Goal: Find specific page/section: Find specific page/section

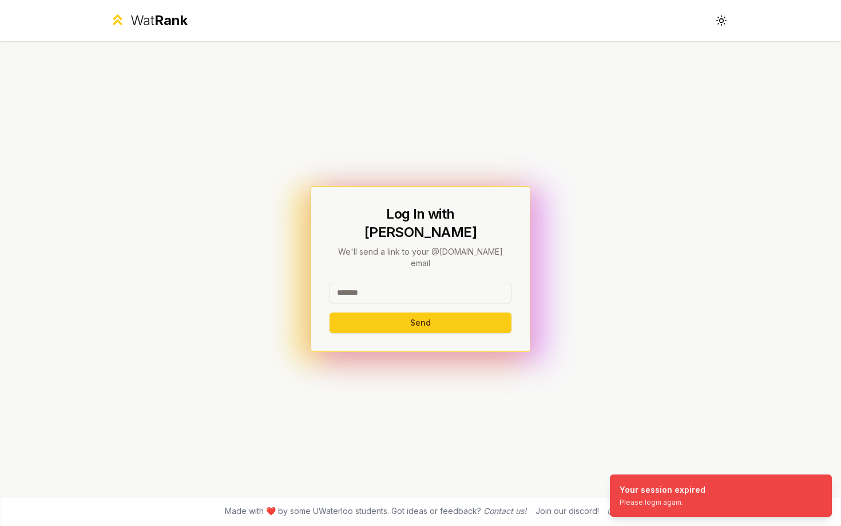
click at [484, 283] on input at bounding box center [421, 293] width 182 height 21
type input "******"
click at [330, 313] on button "Send" at bounding box center [421, 323] width 182 height 21
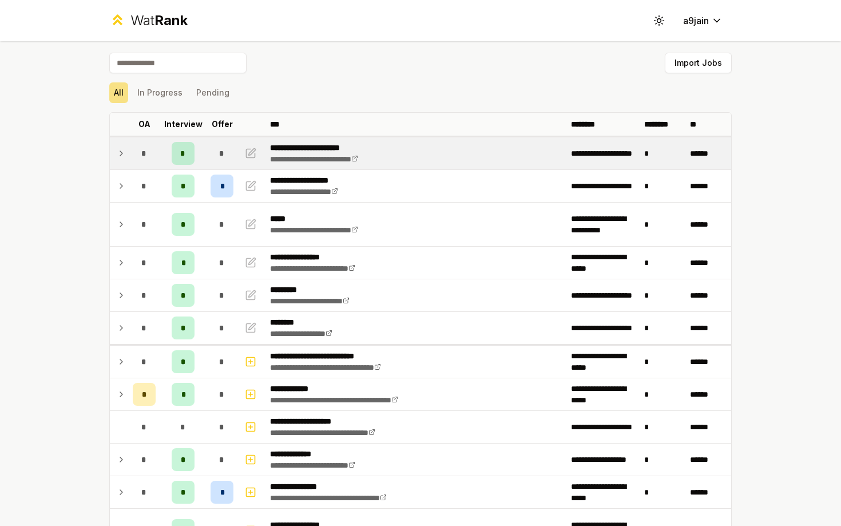
click at [128, 160] on td at bounding box center [119, 153] width 18 height 32
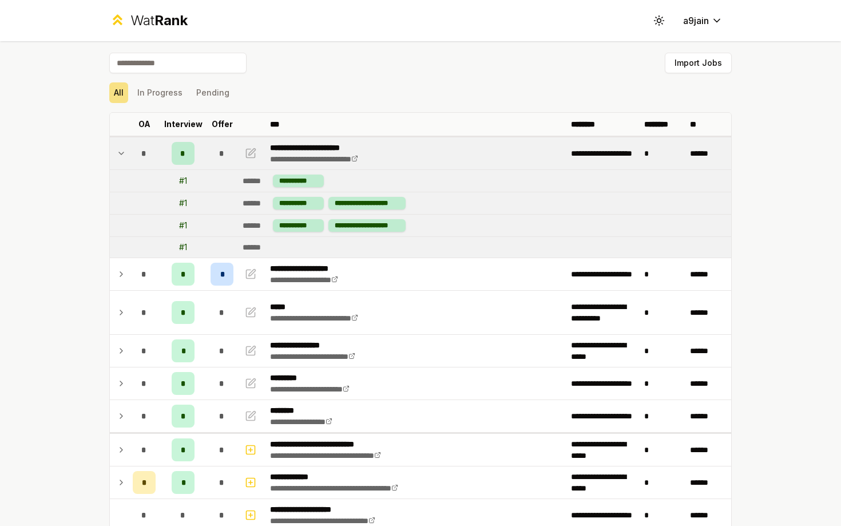
click at [128, 160] on td at bounding box center [119, 153] width 18 height 32
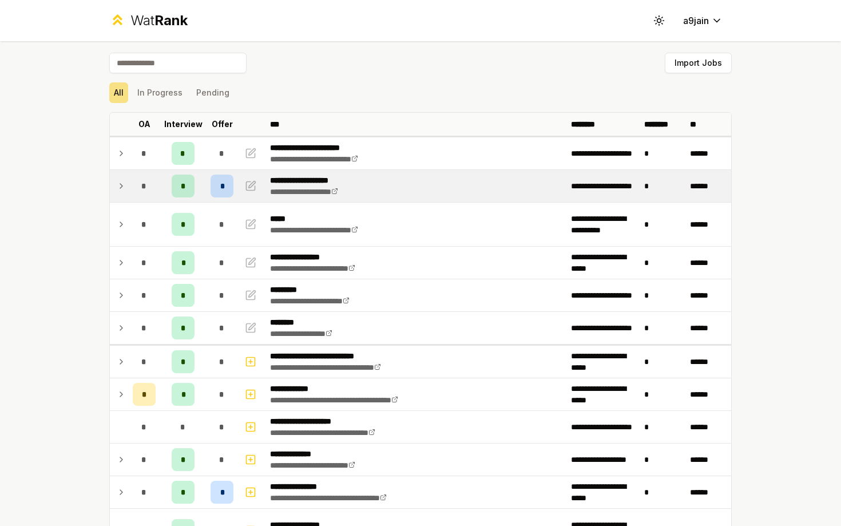
click at [128, 185] on td at bounding box center [119, 186] width 18 height 32
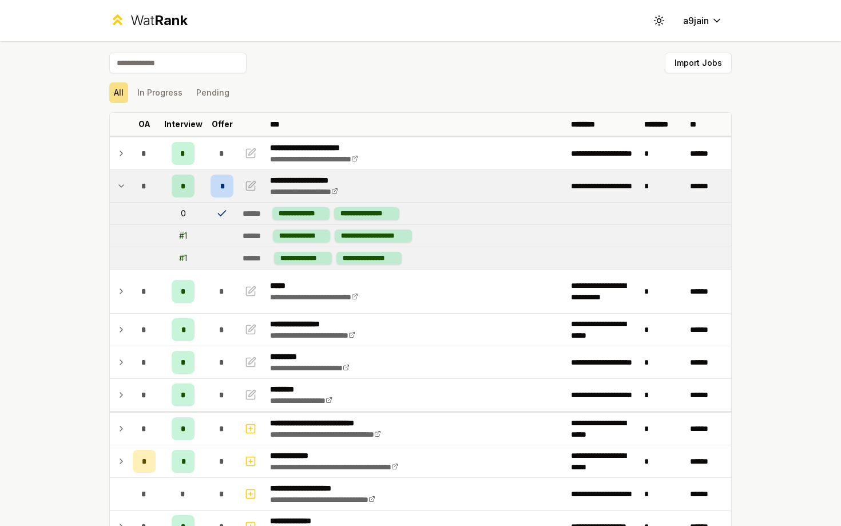
click at [128, 184] on td at bounding box center [119, 186] width 18 height 32
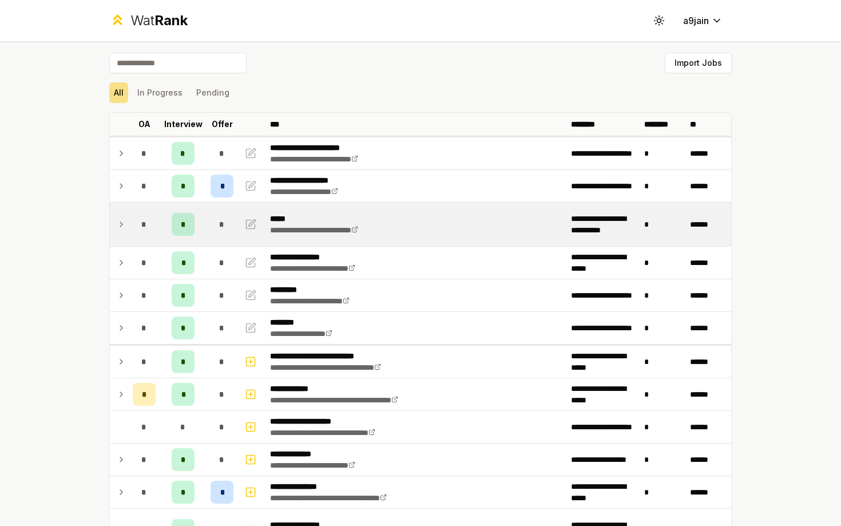
click at [122, 220] on icon at bounding box center [121, 225] width 9 height 14
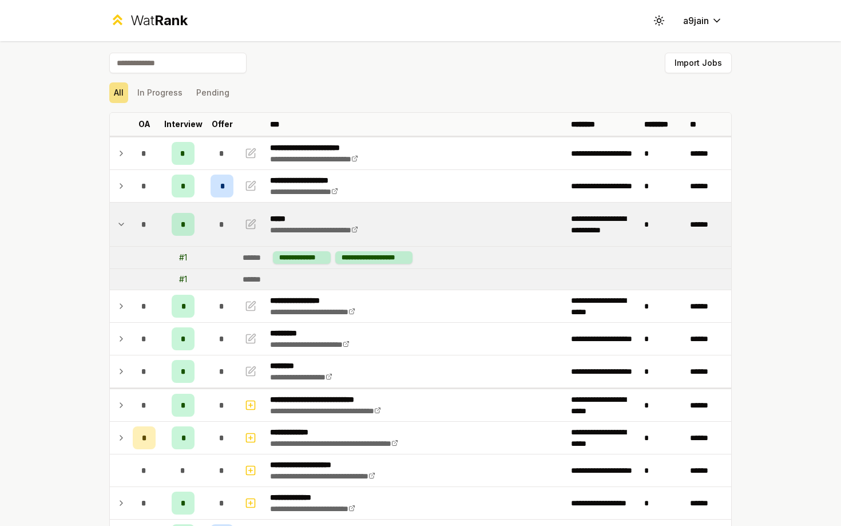
click at [122, 220] on icon at bounding box center [121, 225] width 9 height 14
